Goal: Task Accomplishment & Management: Manage account settings

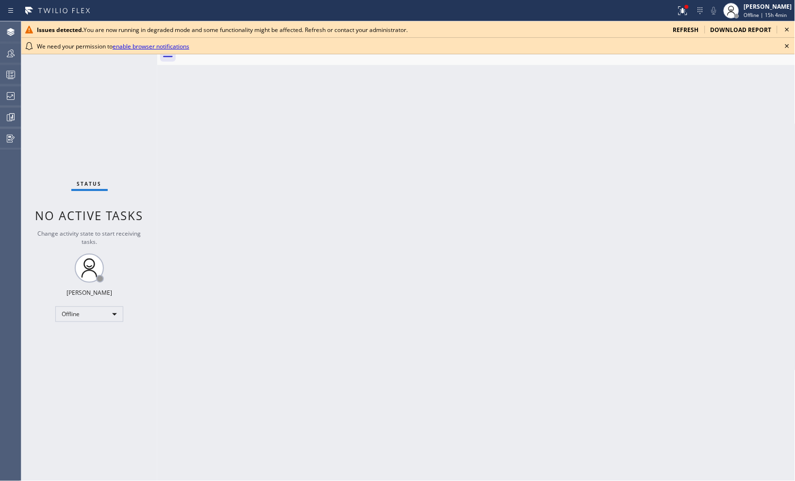
click at [789, 28] on icon at bounding box center [787, 30] width 12 height 12
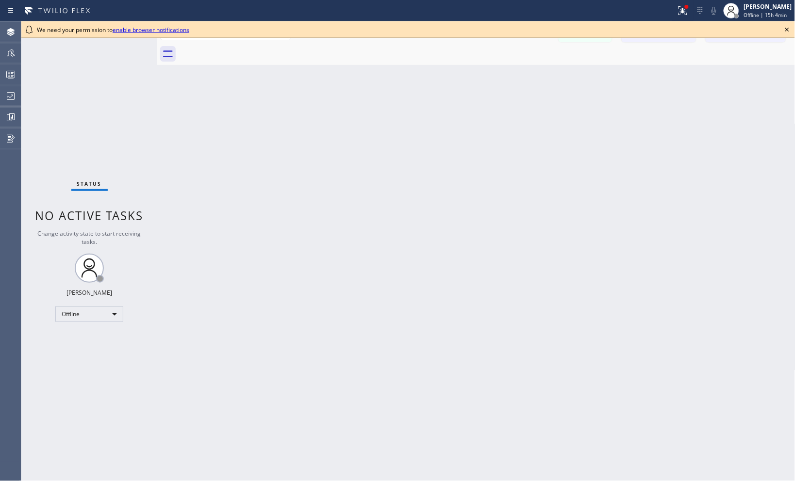
click at [787, 31] on icon at bounding box center [787, 30] width 12 height 12
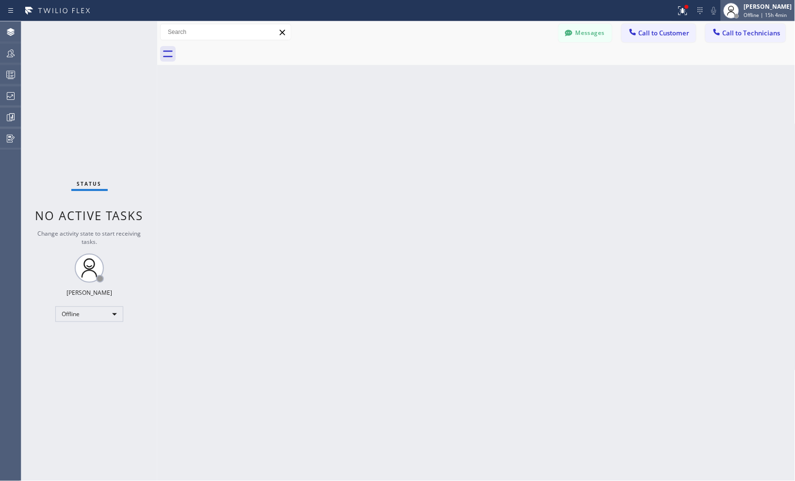
click at [769, 15] on span "Offline | 15h 4min" at bounding box center [765, 15] width 43 height 7
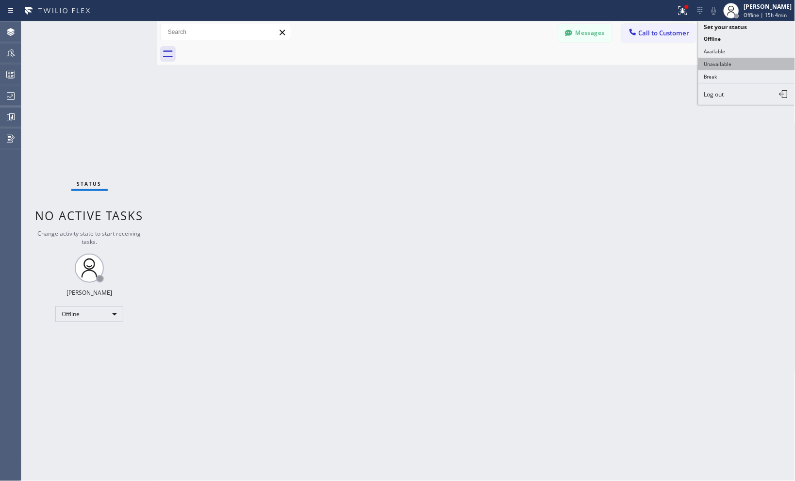
click at [741, 67] on button "Unavailable" at bounding box center [746, 64] width 97 height 13
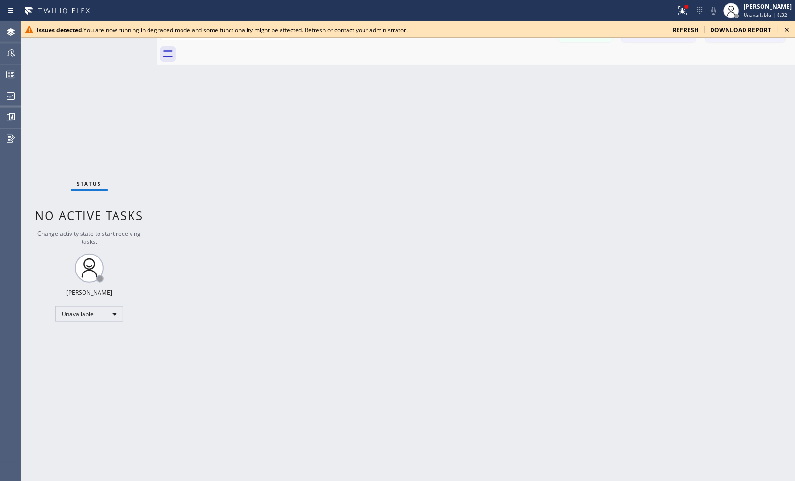
click at [787, 30] on icon at bounding box center [787, 30] width 4 height 4
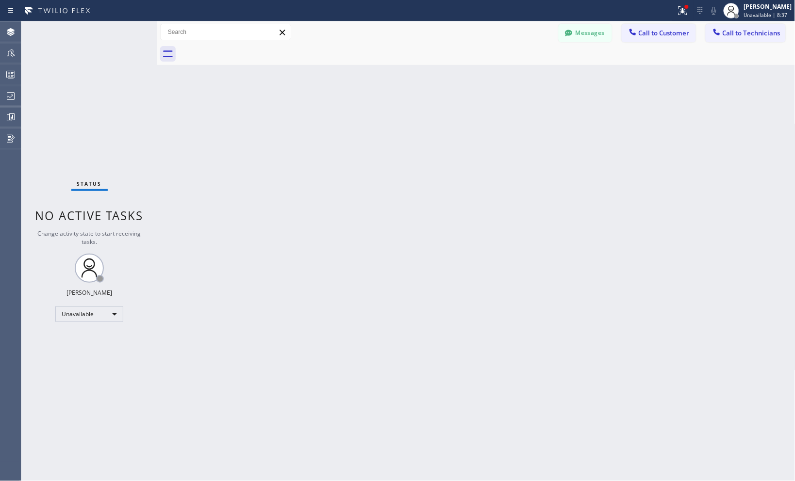
click at [639, 120] on div "Back to Dashboard Change Sender ID Customers Technicians Select a contact Outbo…" at bounding box center [476, 251] width 638 height 460
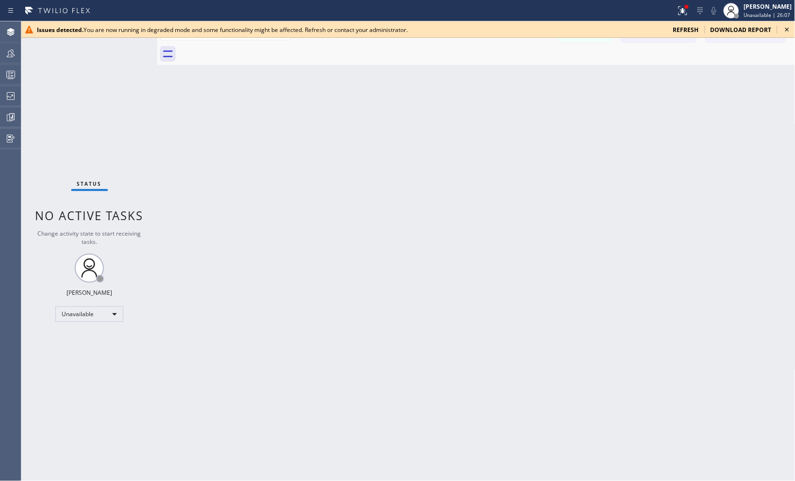
click at [787, 32] on icon at bounding box center [787, 30] width 12 height 12
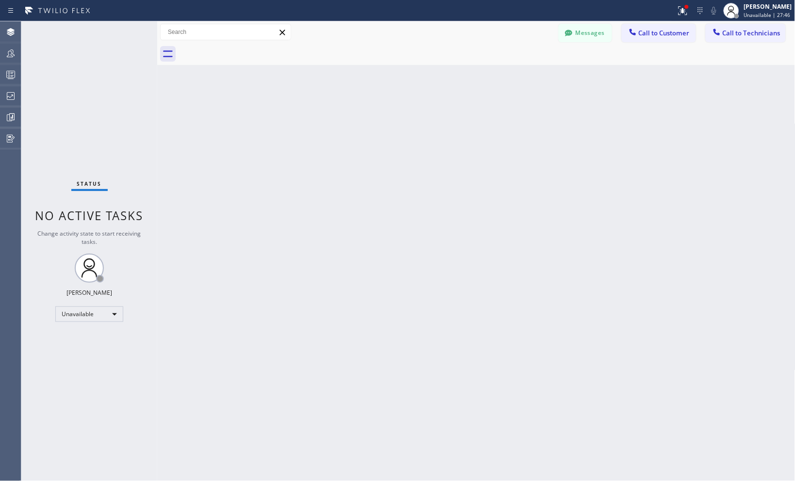
click at [673, 241] on div "Back to Dashboard Change Sender ID Customers Technicians Select a contact Outbo…" at bounding box center [476, 251] width 638 height 460
